Goal: Task Accomplishment & Management: Manage account settings

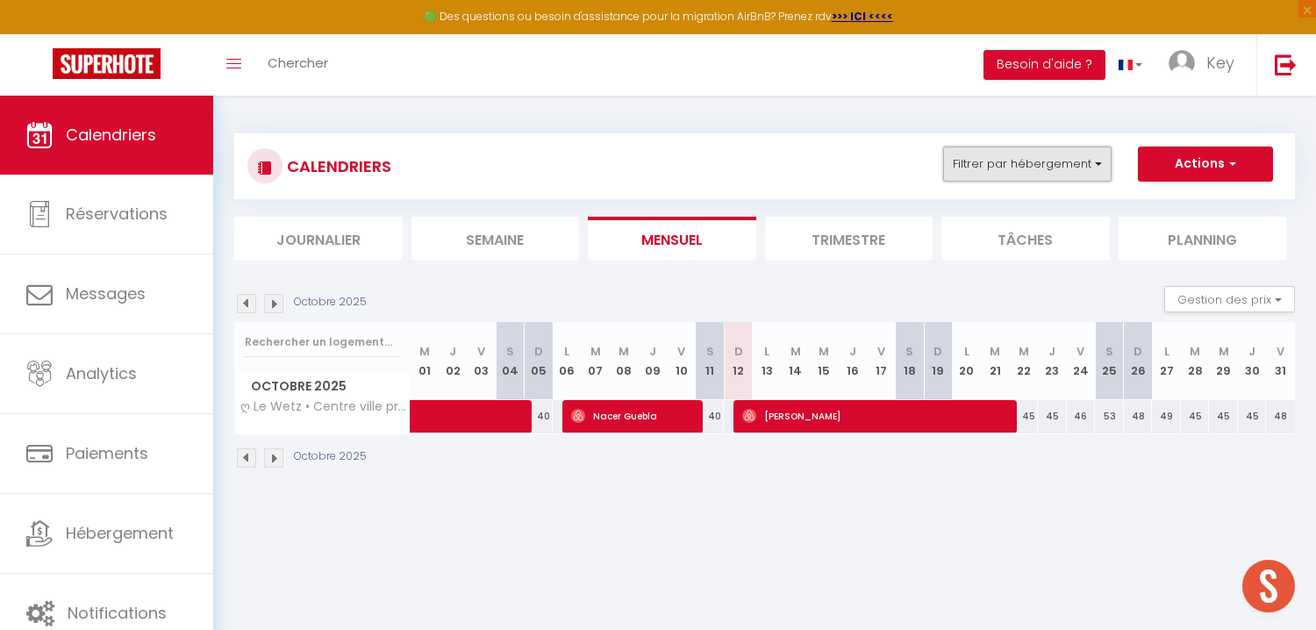
click at [1024, 168] on button "Filtrer par hébergement" at bounding box center [1027, 164] width 168 height 35
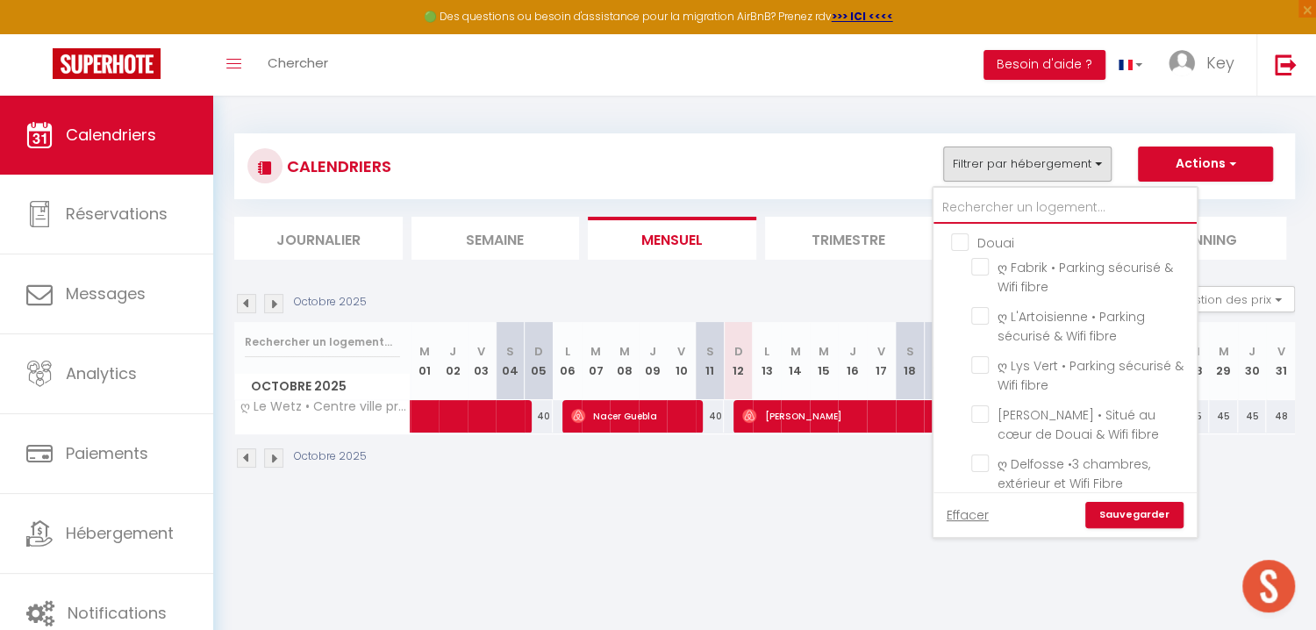
drag, startPoint x: 1016, startPoint y: 197, endPoint x: 1012, endPoint y: 207, distance: 11.1
click at [1015, 203] on input "text" at bounding box center [1065, 208] width 263 height 32
type input "w"
checkbox input "false"
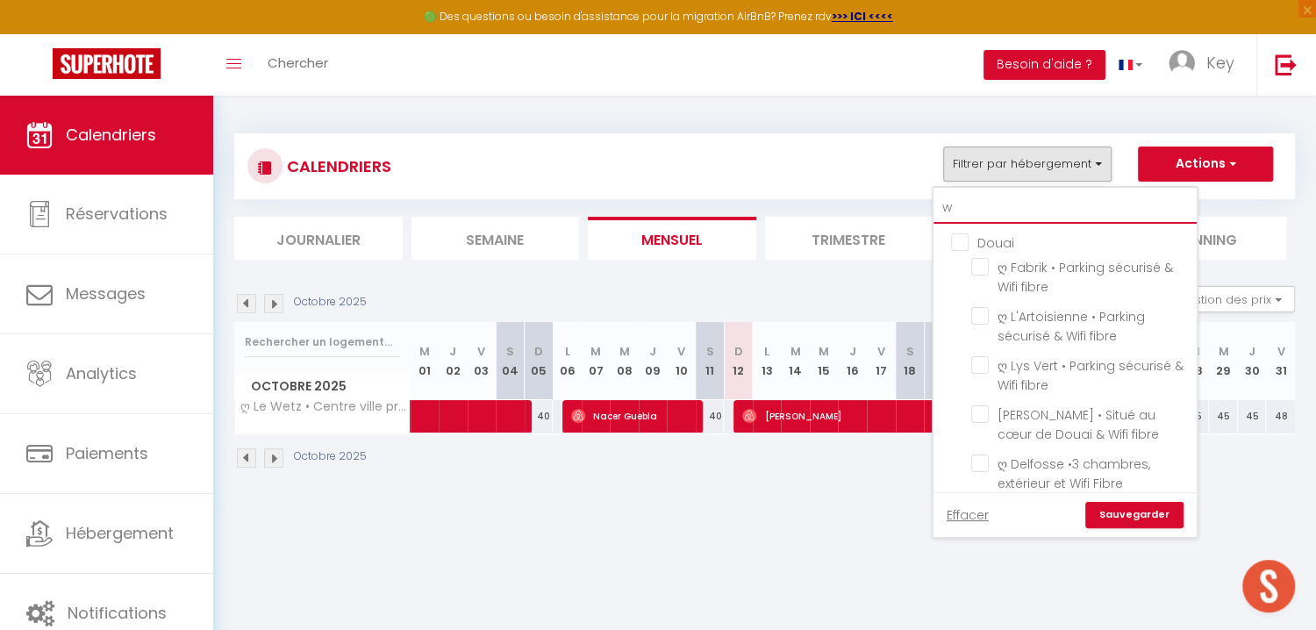
checkbox input "false"
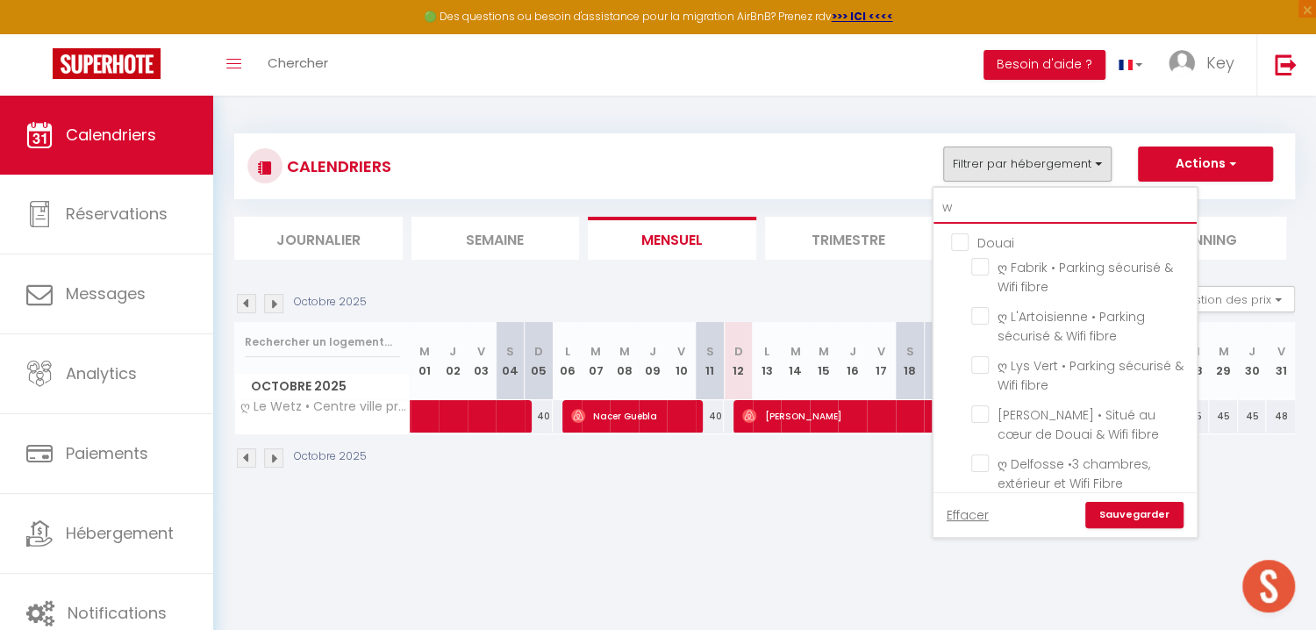
checkbox input "true"
checkbox input "false"
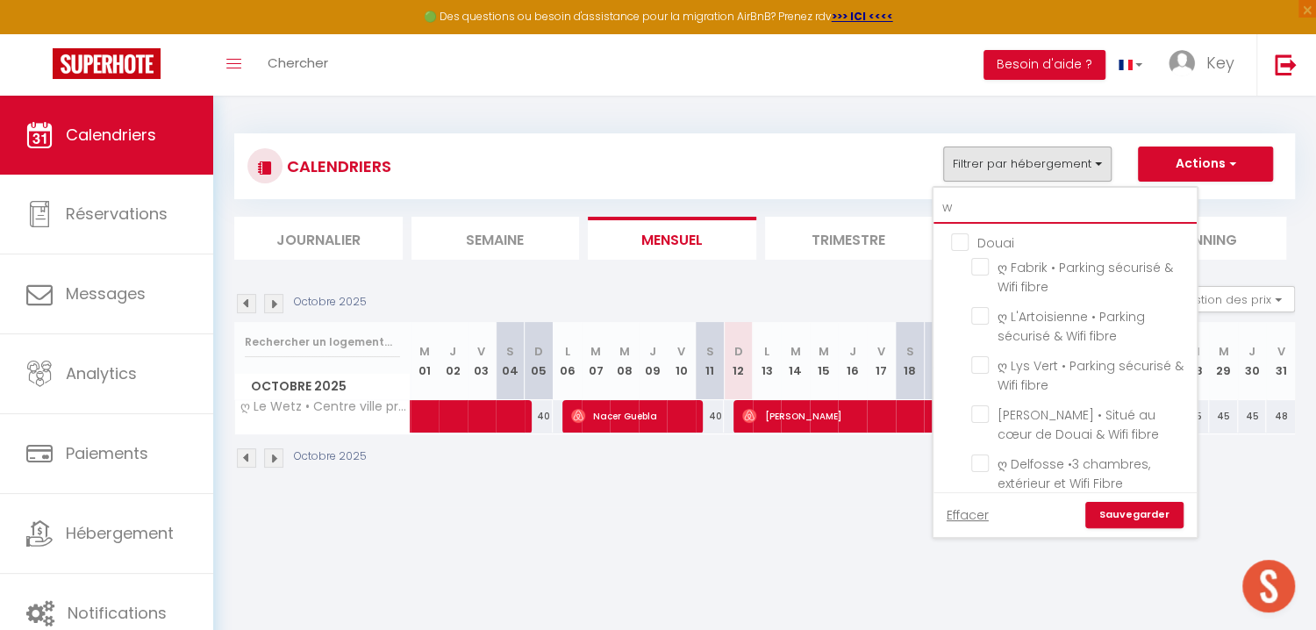
checkbox input "false"
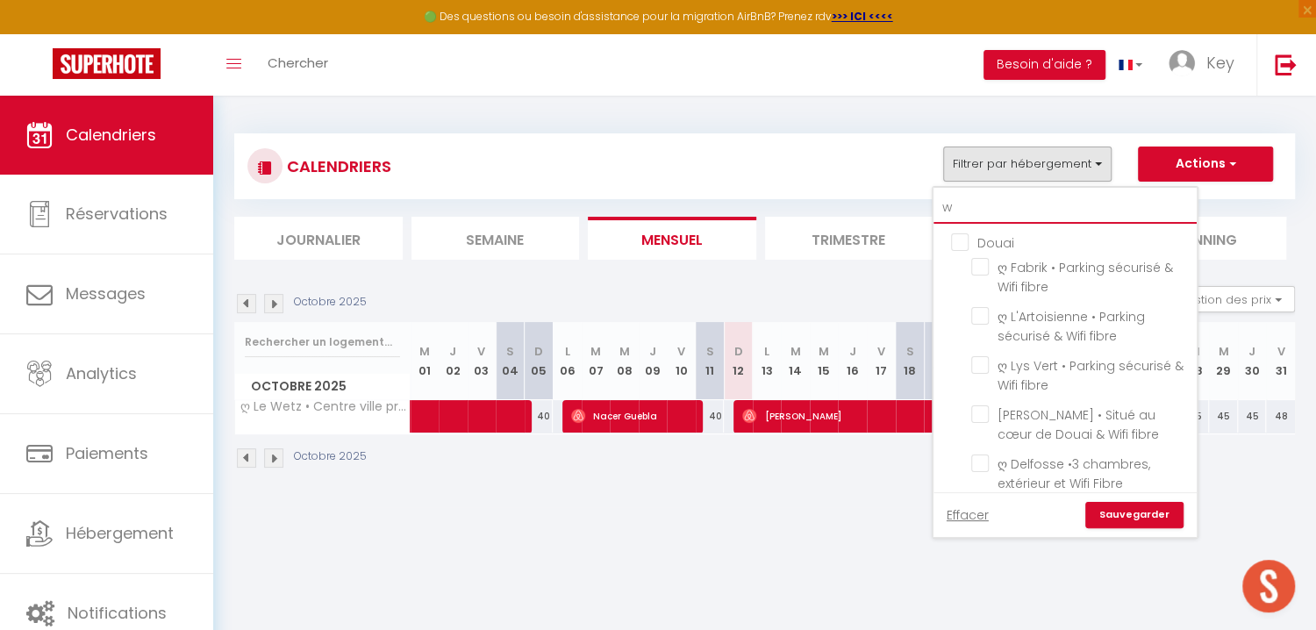
checkbox input "false"
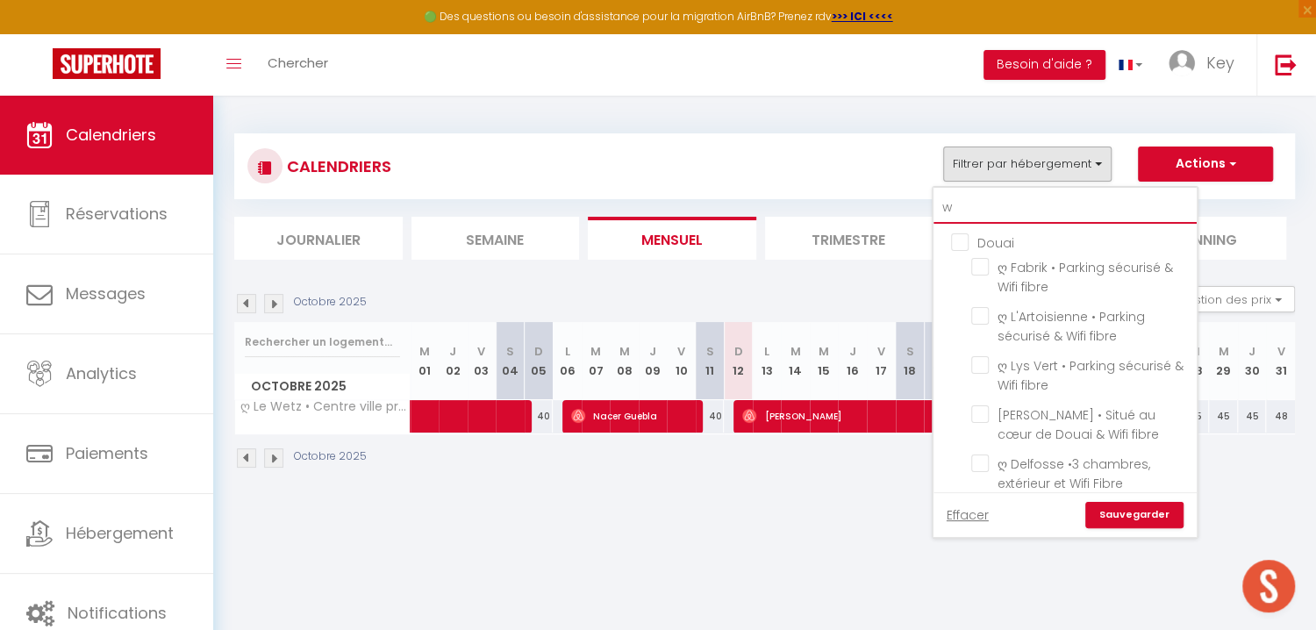
checkbox input "false"
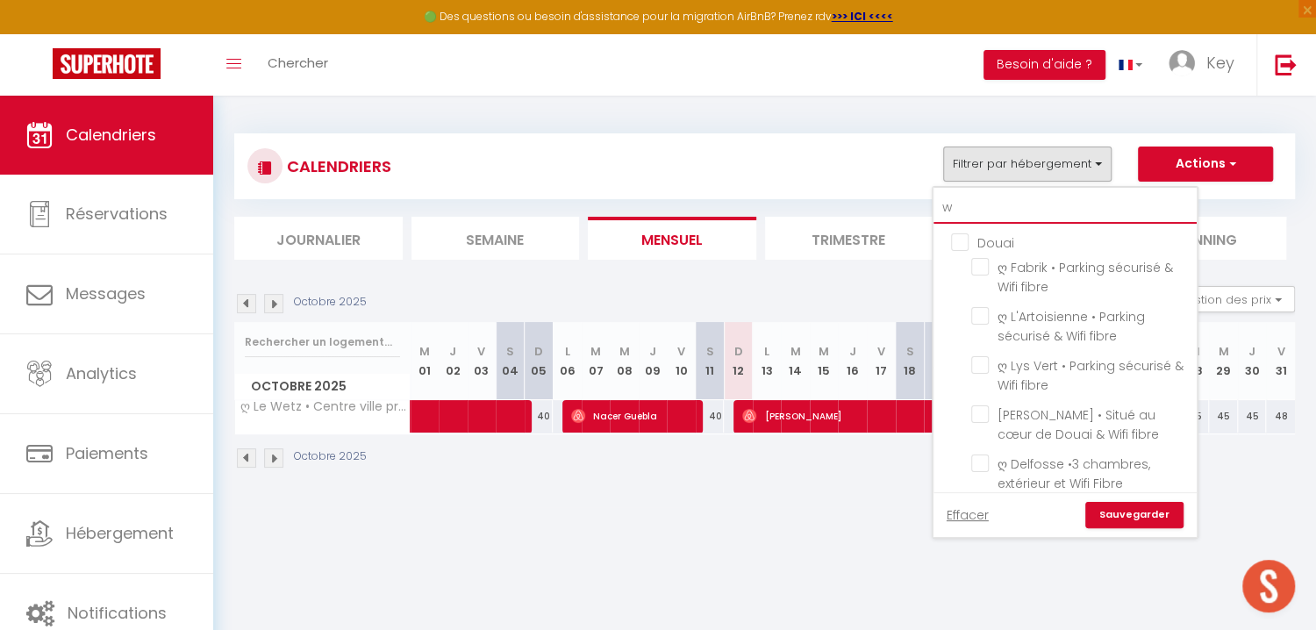
checkbox input "false"
type input "we"
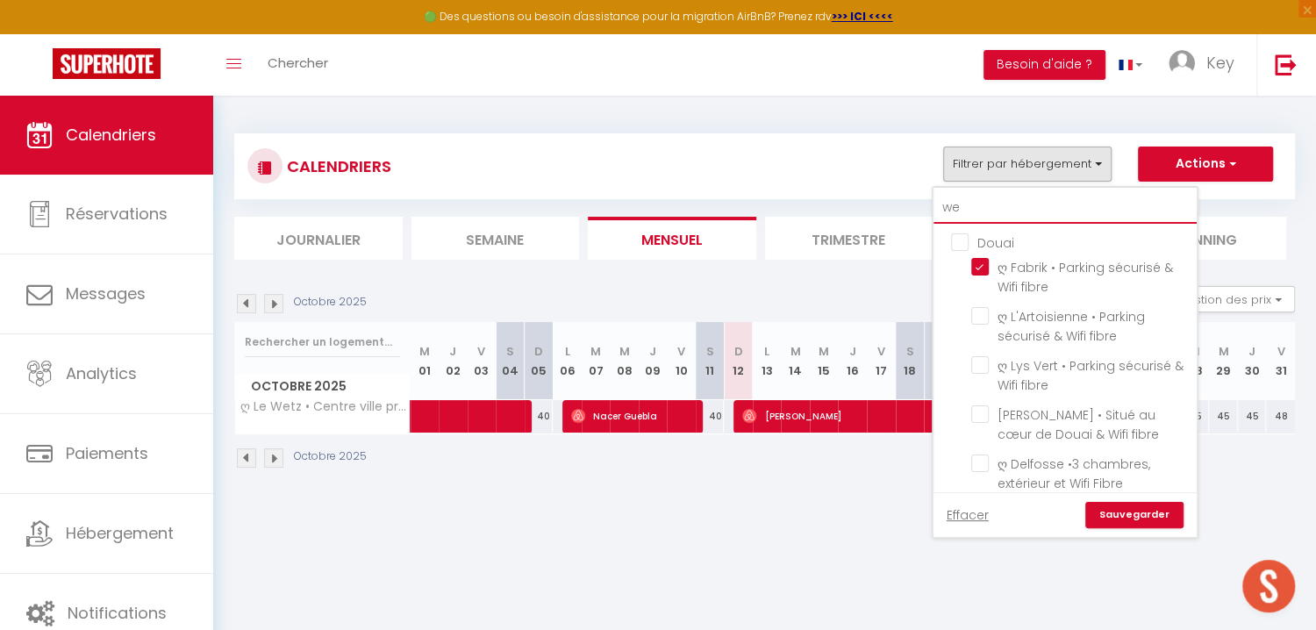
checkbox input "true"
checkbox input "false"
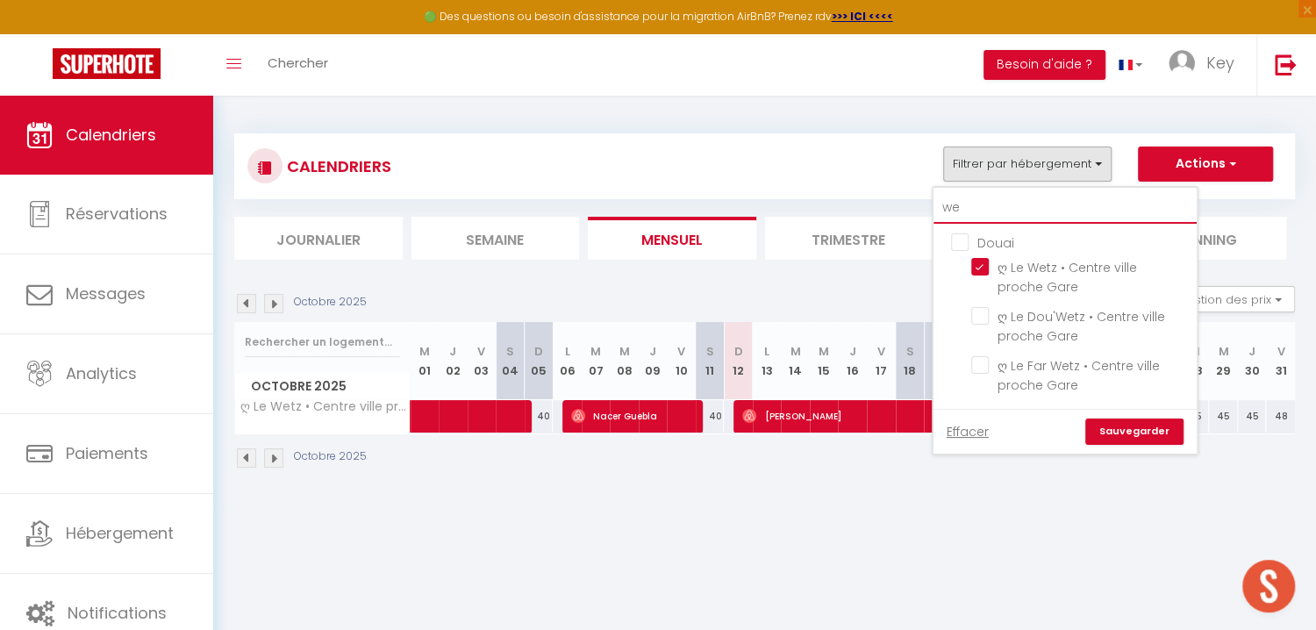
type input "wet"
checkbox input "false"
type input "wet"
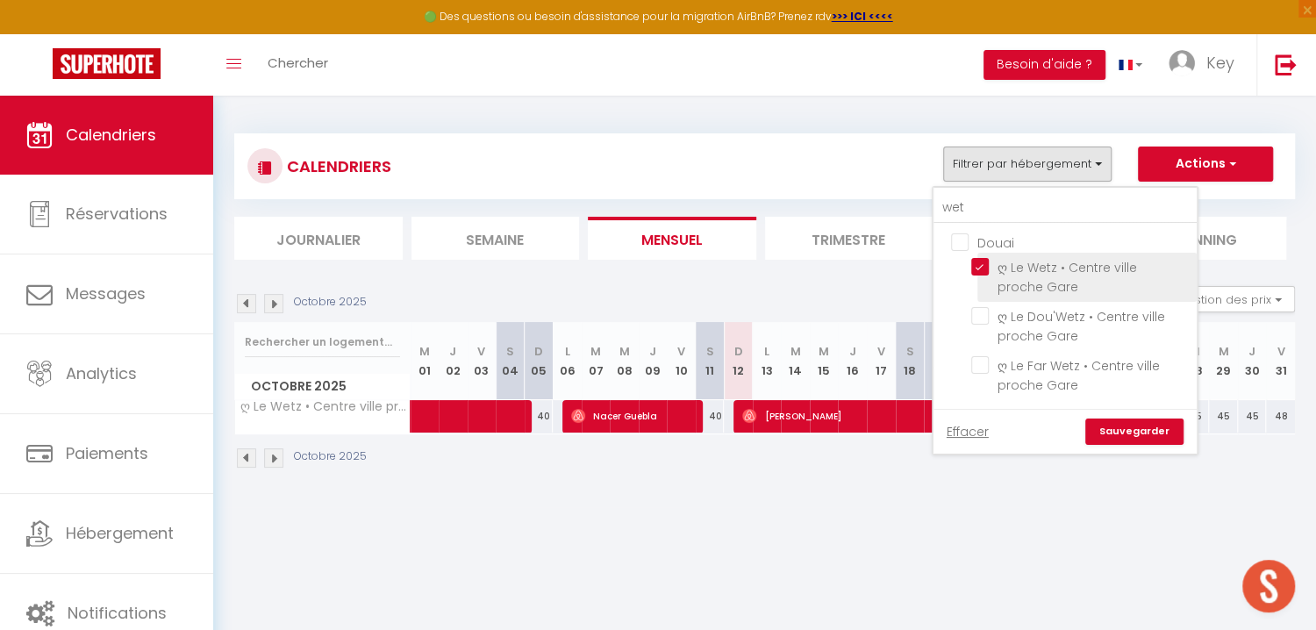
click at [985, 270] on input "ღ Le Wetz • Centre ville proche Gare" at bounding box center [1080, 267] width 219 height 18
checkbox input "false"
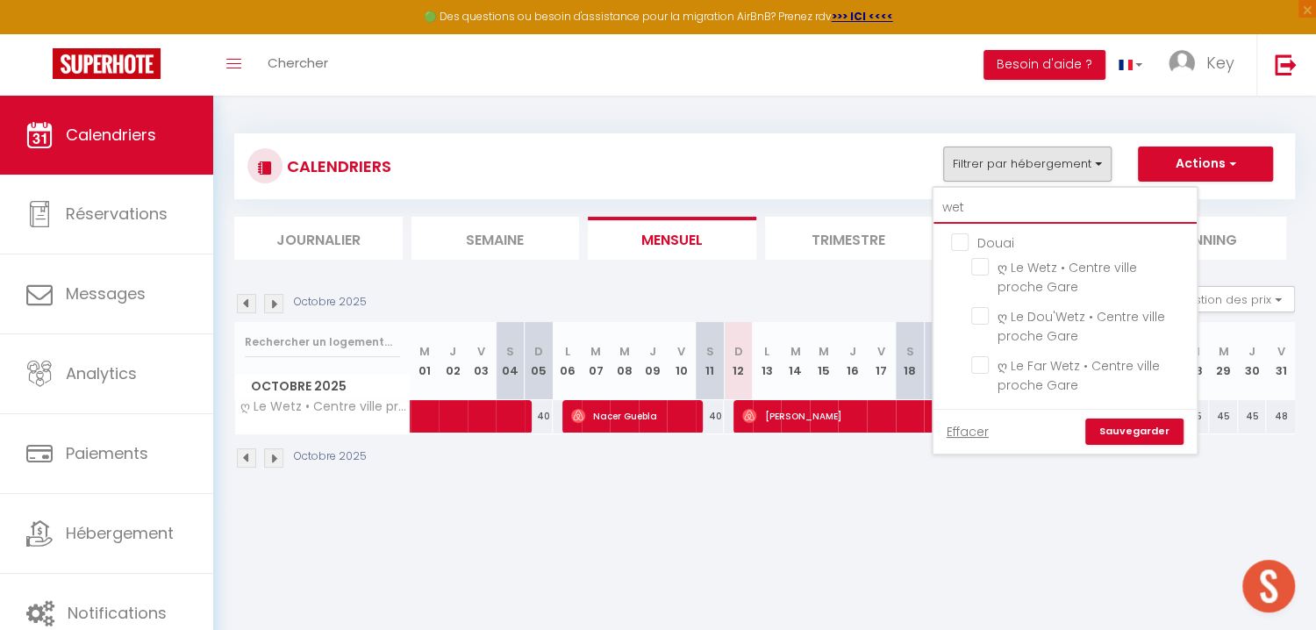
click at [1005, 211] on input "wet" at bounding box center [1065, 208] width 263 height 32
type input "p"
checkbox input "false"
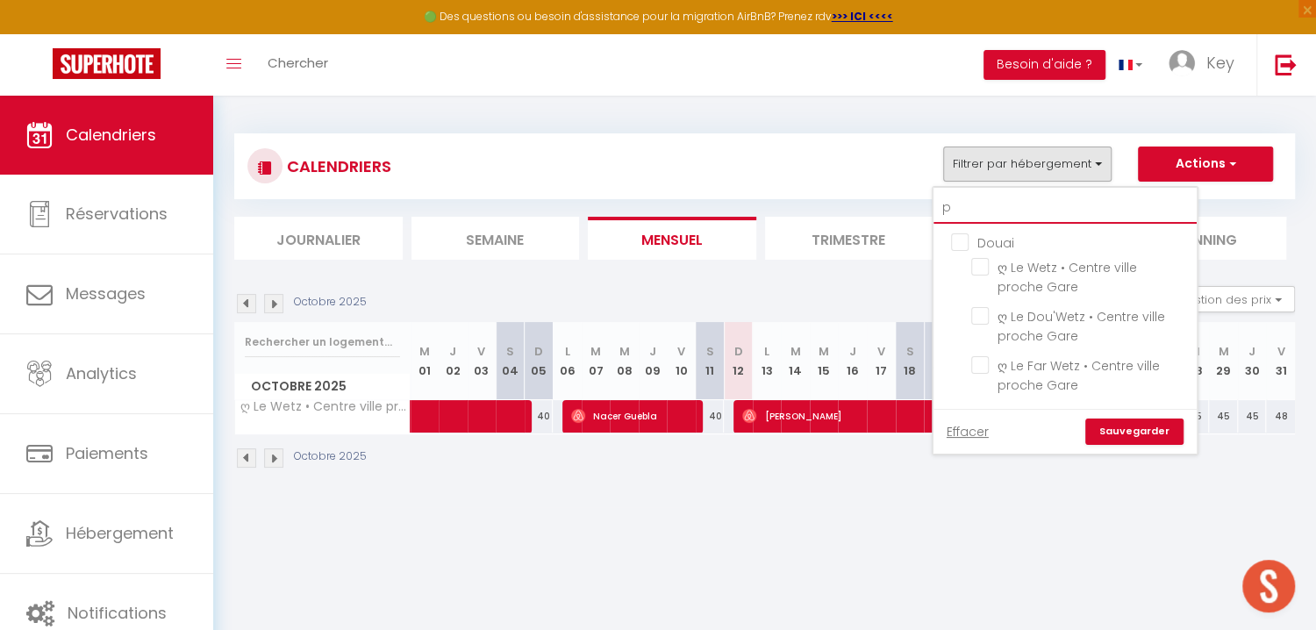
checkbox input "false"
type input "pe"
checkbox input "false"
type input "pet"
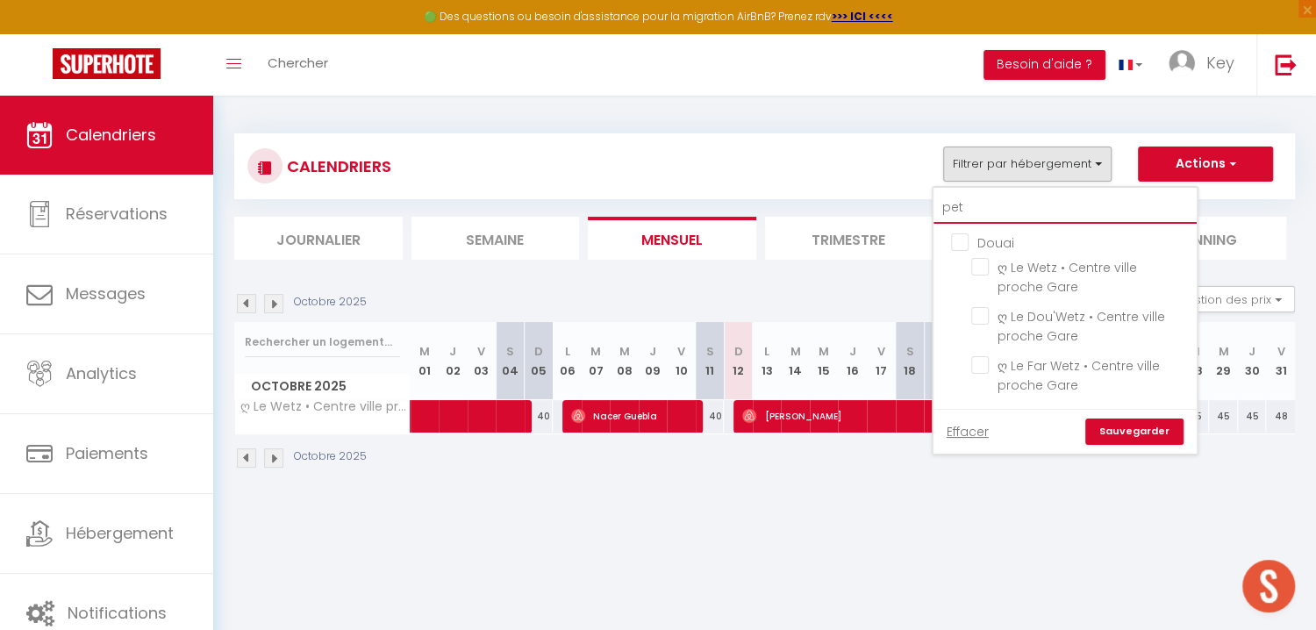
checkbox input "false"
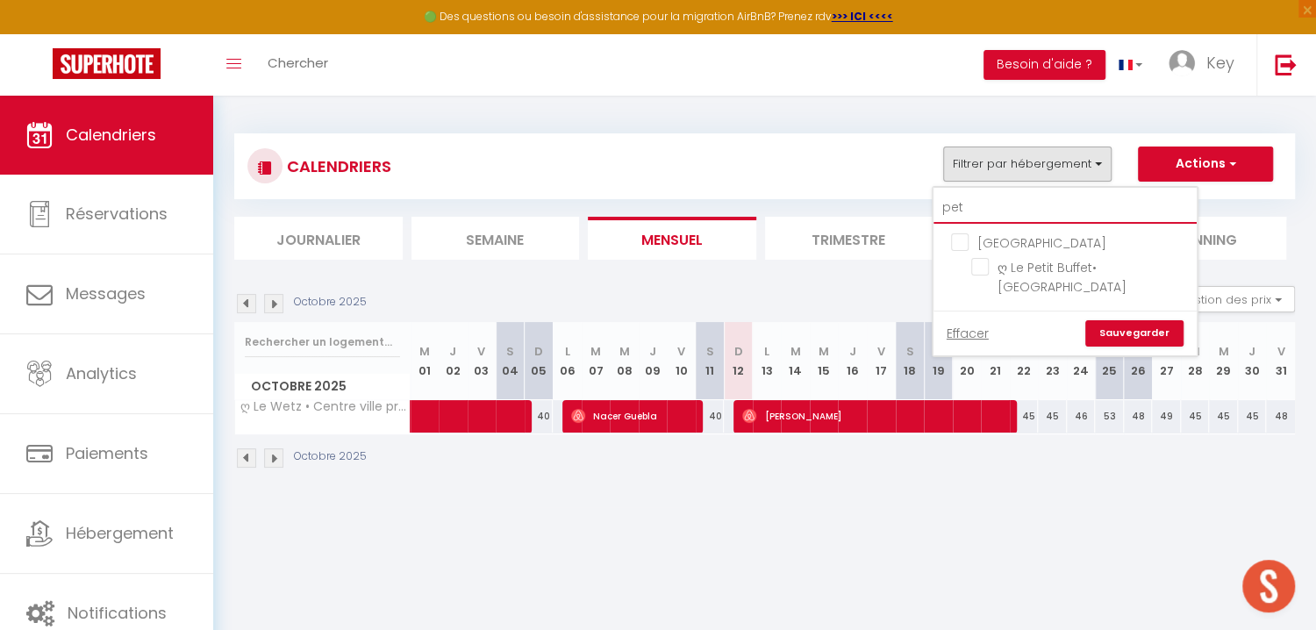
type input "peti"
checkbox input "false"
type input "petit"
checkbox input "false"
type input "petit"
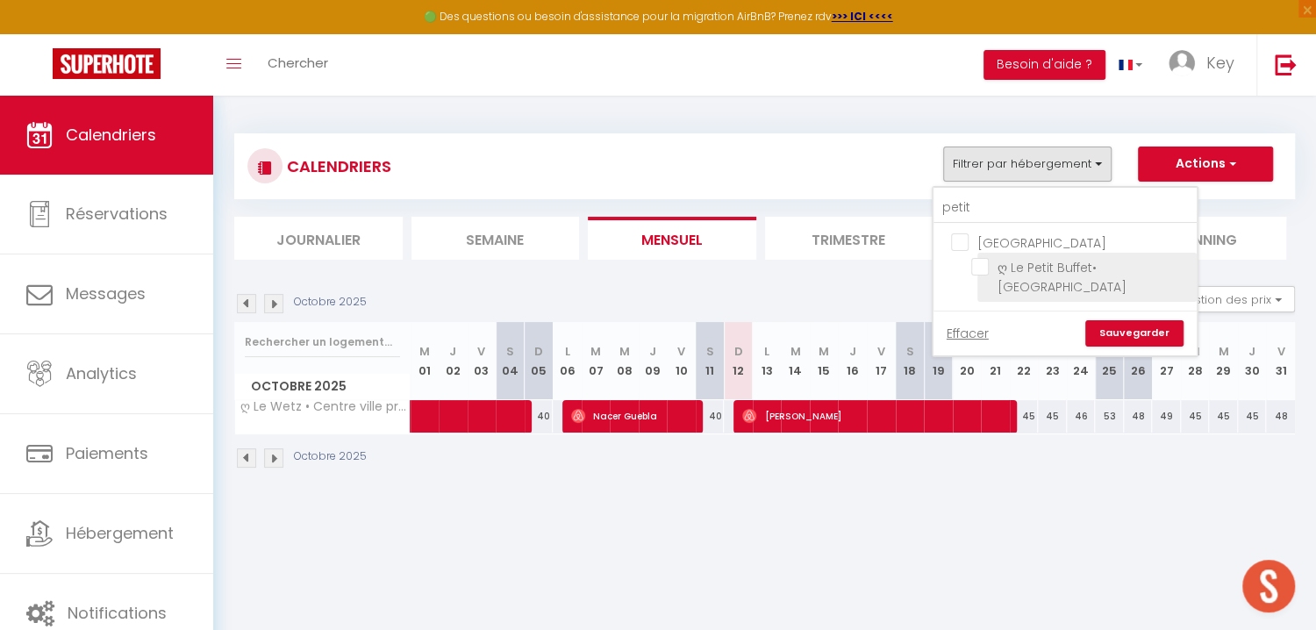
click at [993, 265] on input "ღ Le Petit Buffet• [GEOGRAPHIC_DATA]" at bounding box center [1080, 267] width 219 height 18
checkbox input "true"
click at [1149, 320] on link "Sauvegarder" at bounding box center [1134, 333] width 98 height 26
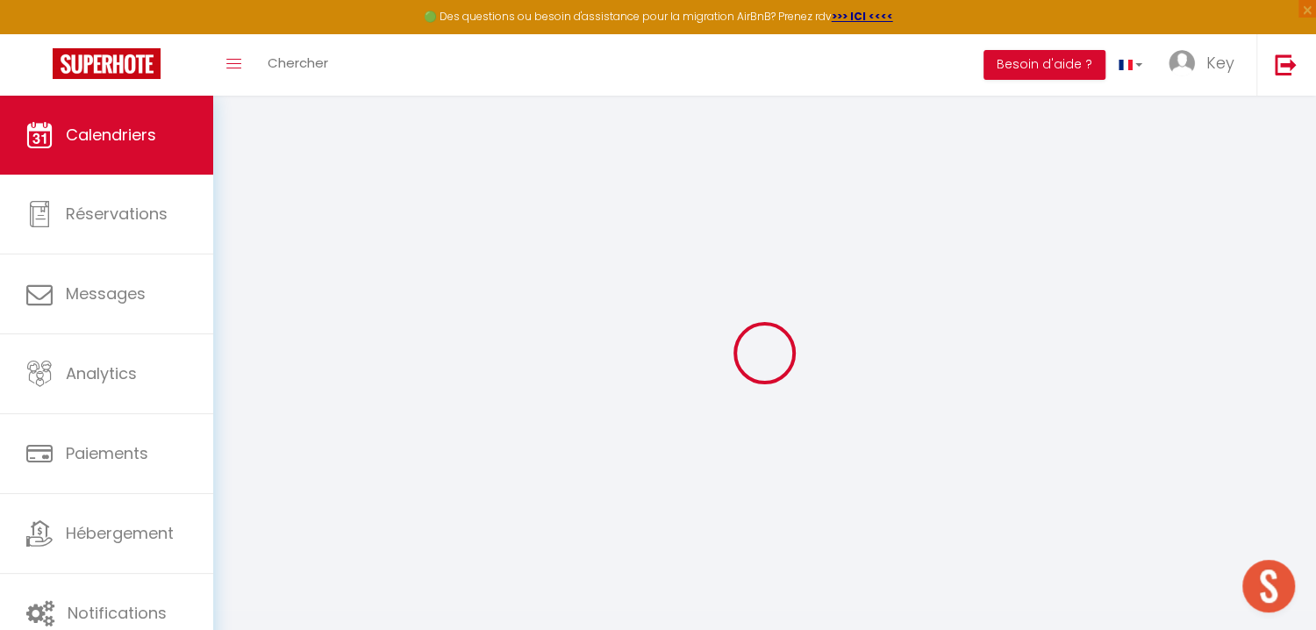
select select
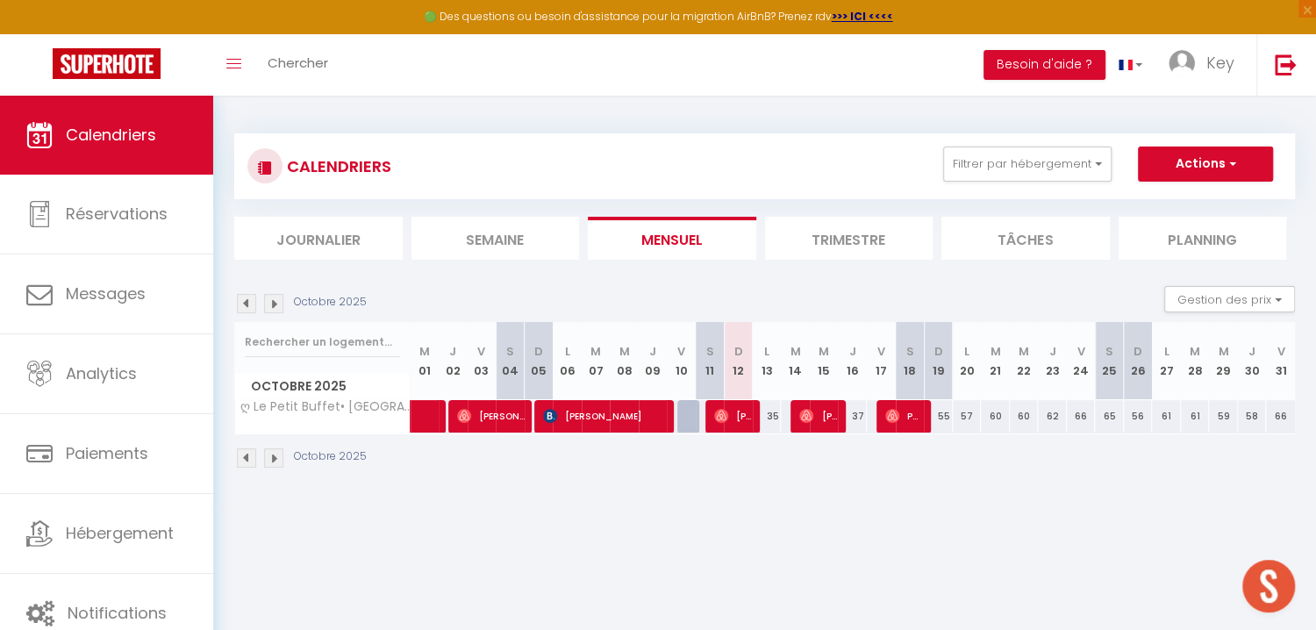
click at [741, 422] on span "[PERSON_NAME]" at bounding box center [733, 415] width 39 height 33
select select "OK"
select select "0"
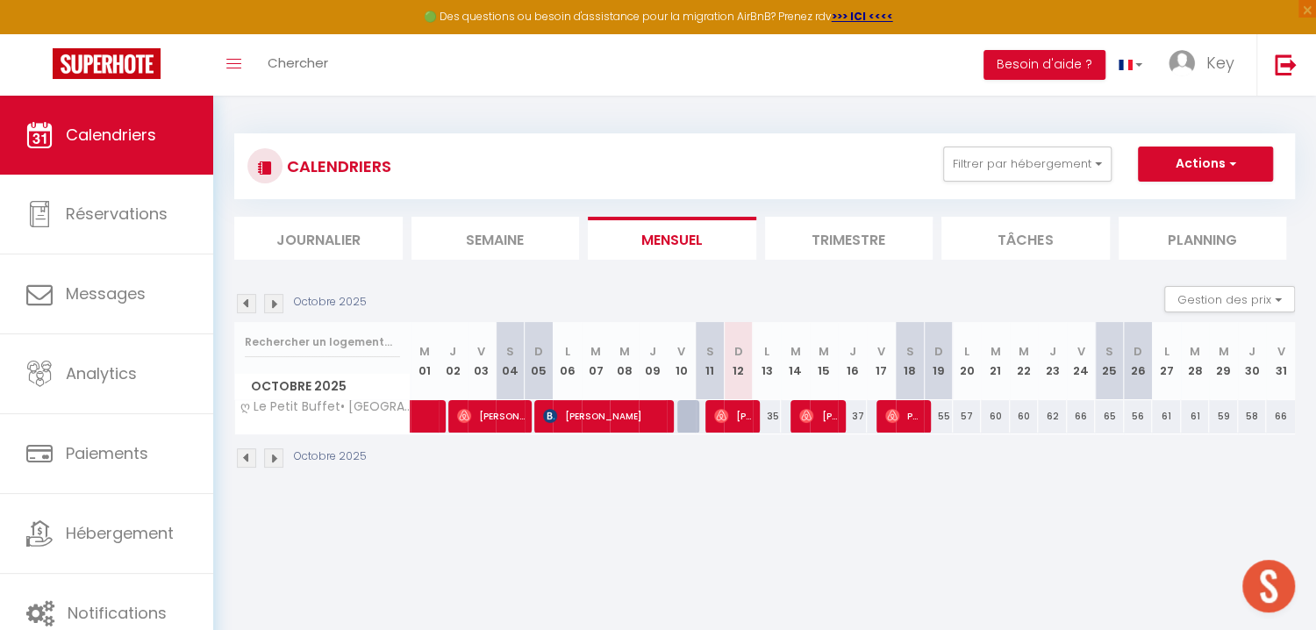
select select "1"
select select
